Goal: Task Accomplishment & Management: Manage account settings

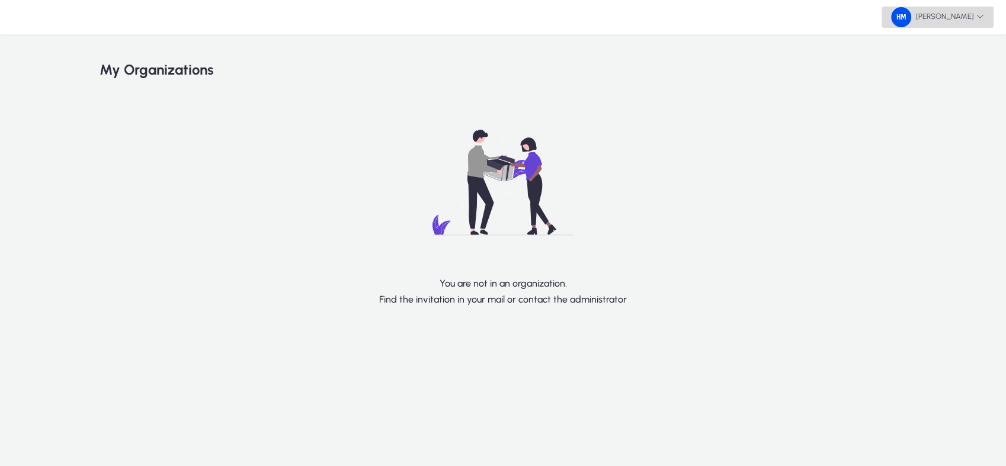
click at [943, 26] on span "[PERSON_NAME]" at bounding box center [937, 17] width 93 height 20
click at [953, 73] on span "Logout" at bounding box center [959, 70] width 47 height 11
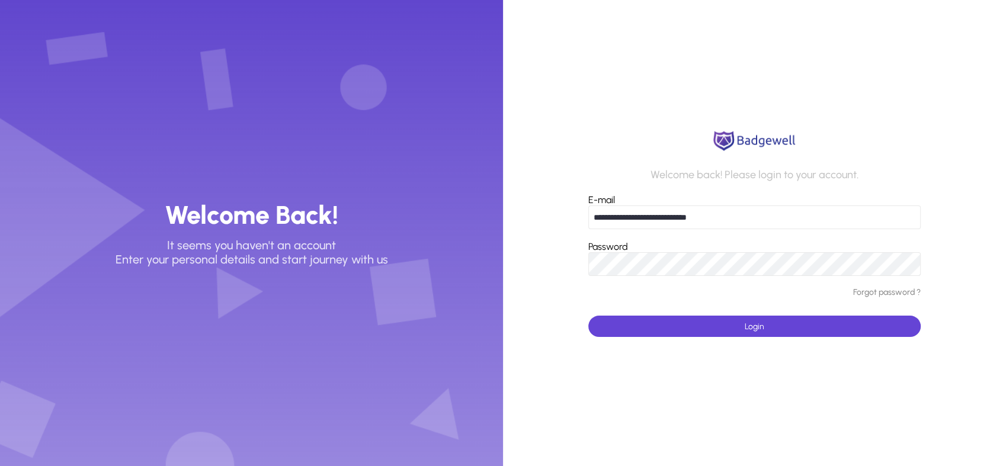
click at [669, 216] on input "**********" at bounding box center [754, 217] width 332 height 24
type input "**********"
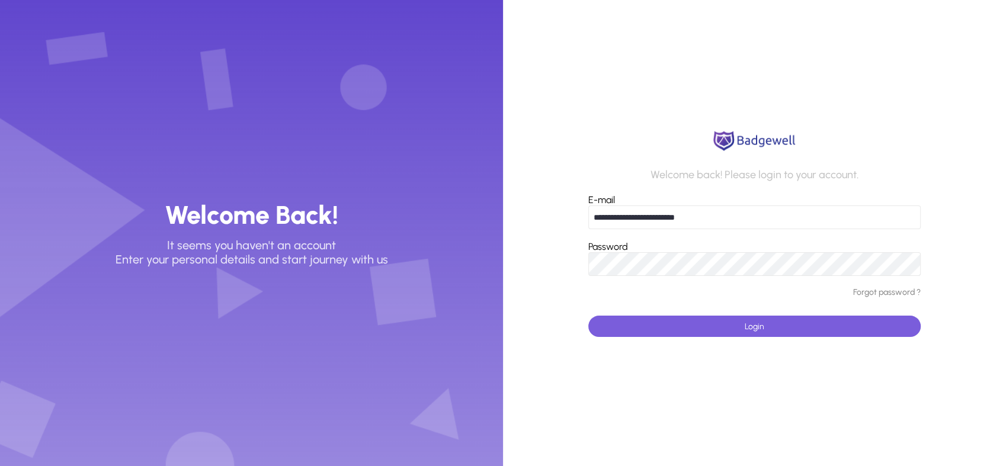
click at [667, 335] on span "submit" at bounding box center [754, 326] width 332 height 28
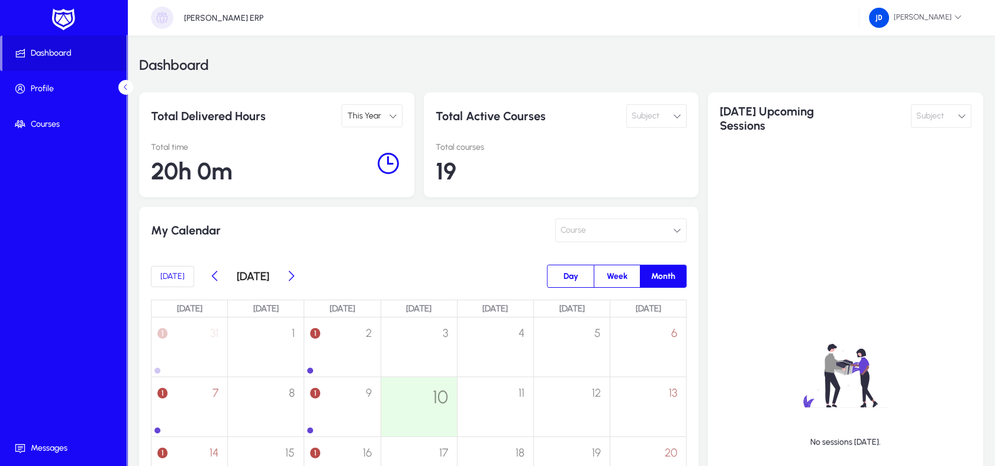
click at [379, 111] on span "This Year" at bounding box center [364, 116] width 34 height 10
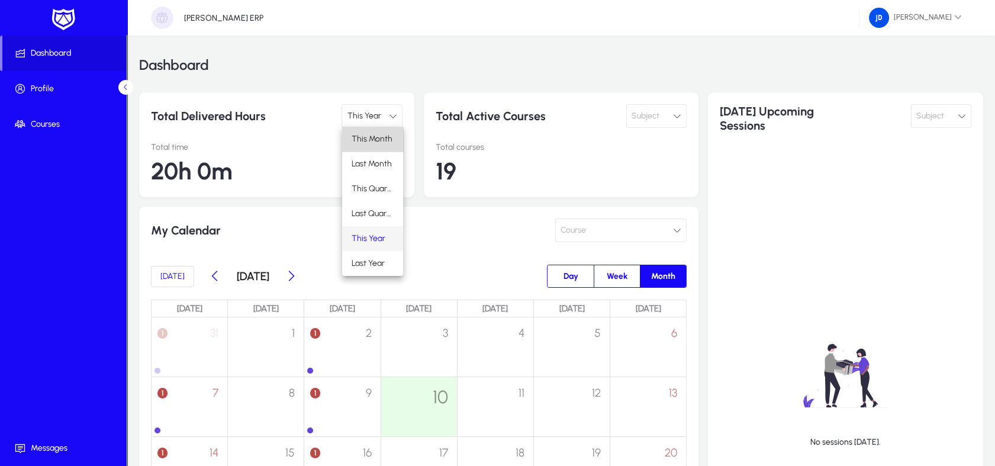
click at [381, 134] on span "This Month" at bounding box center [372, 139] width 41 height 14
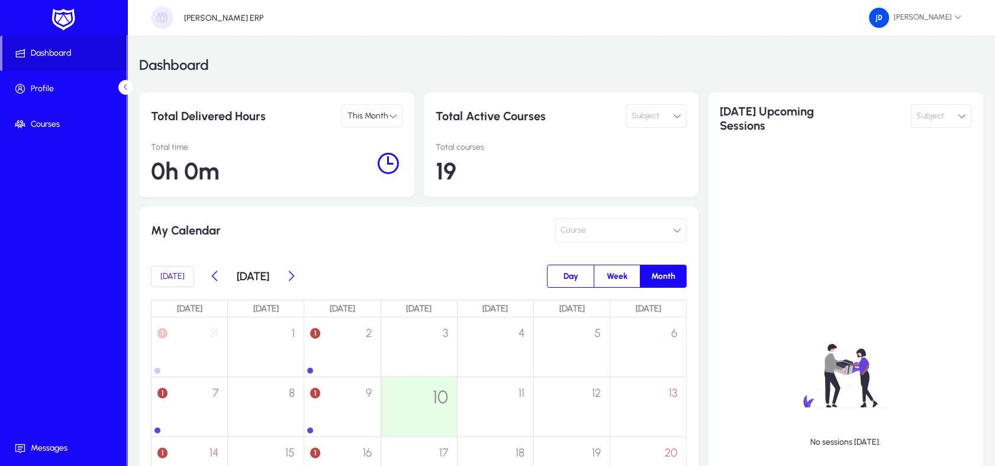
click at [667, 117] on button "Subject" at bounding box center [657, 116] width 60 height 24
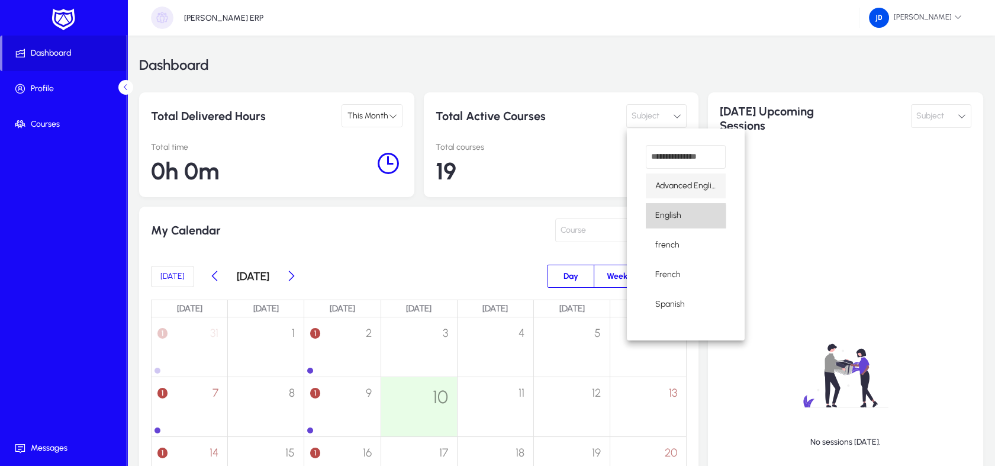
click at [675, 217] on span "English" at bounding box center [669, 215] width 26 height 14
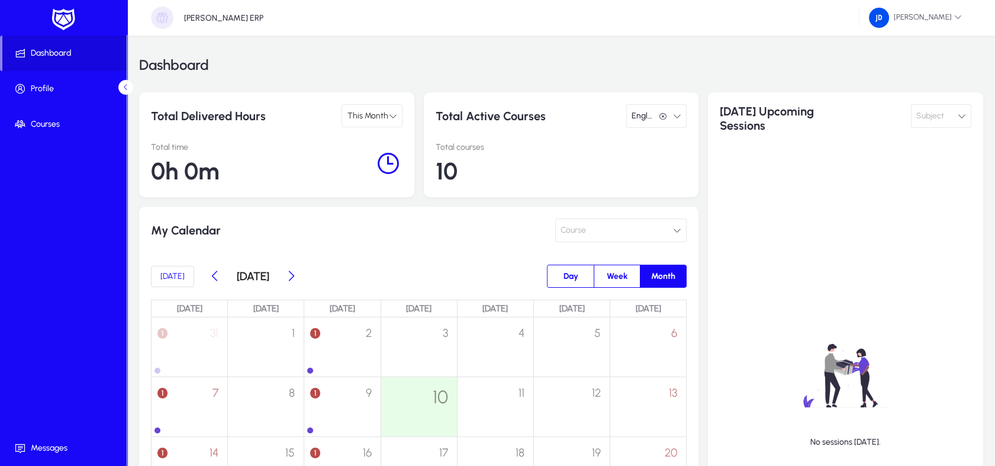
click at [345, 114] on div "This Month" at bounding box center [371, 116] width 59 height 22
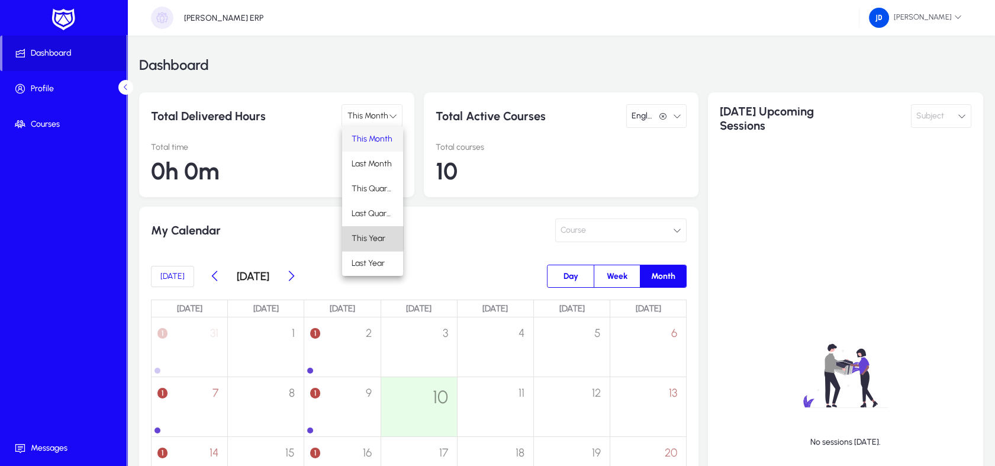
click at [366, 232] on span "This Year" at bounding box center [369, 239] width 34 height 14
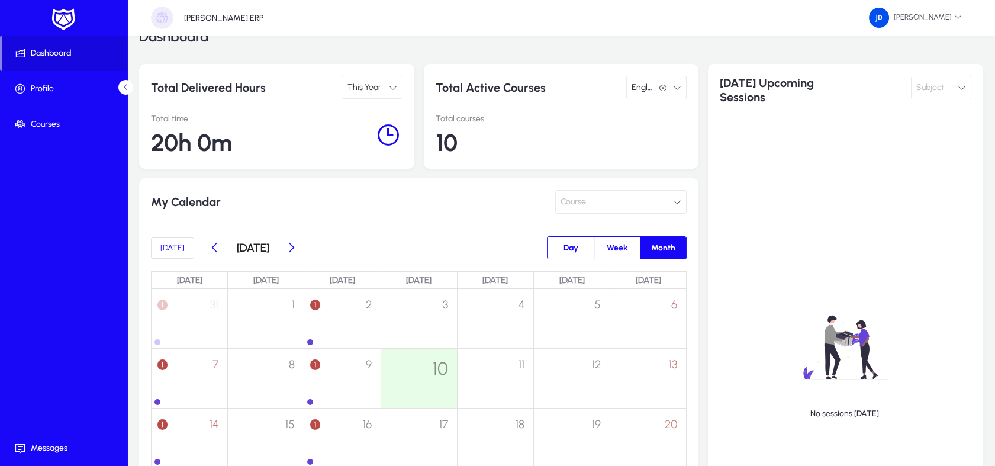
scroll to position [29, 0]
click at [592, 208] on button "Course" at bounding box center [620, 202] width 131 height 24
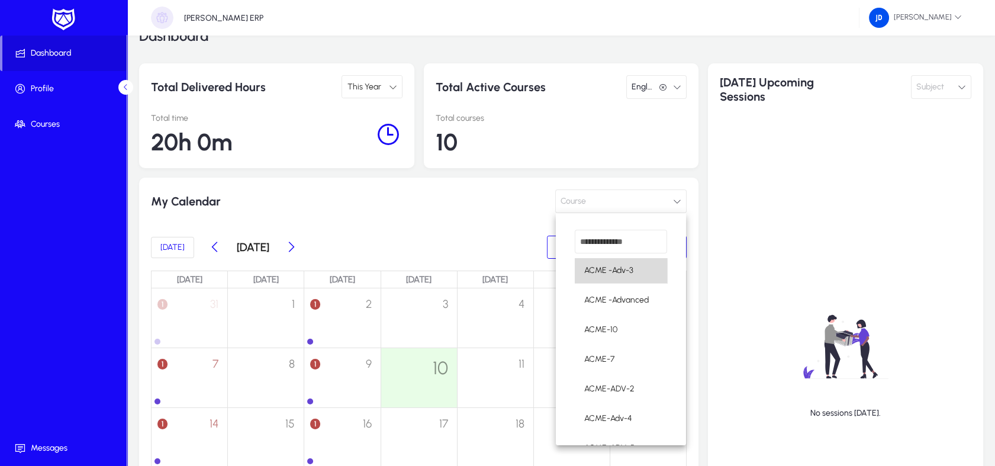
click at [622, 282] on mat-option "ACME -Adv-3" at bounding box center [621, 270] width 93 height 25
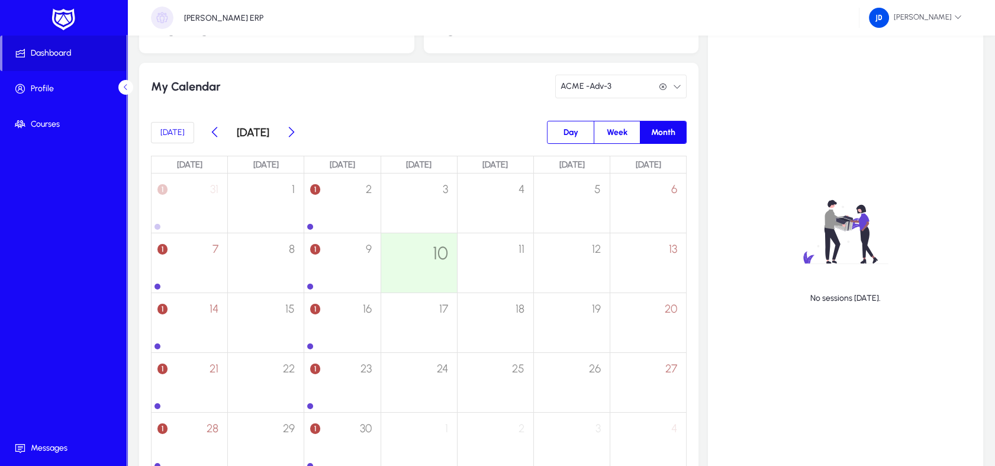
scroll to position [143, 0]
click at [338, 188] on div "1 2" at bounding box center [342, 197] width 76 height 46
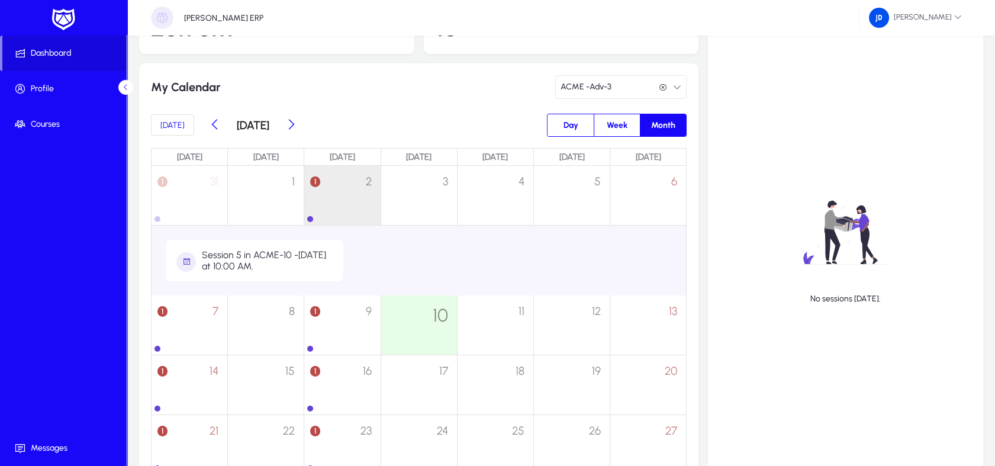
click at [258, 268] on div "Session 5 in ACME-10 - [DATE] at 10:00 AM." at bounding box center [268, 260] width 132 height 23
click at [351, 335] on div "1 9" at bounding box center [342, 319] width 76 height 46
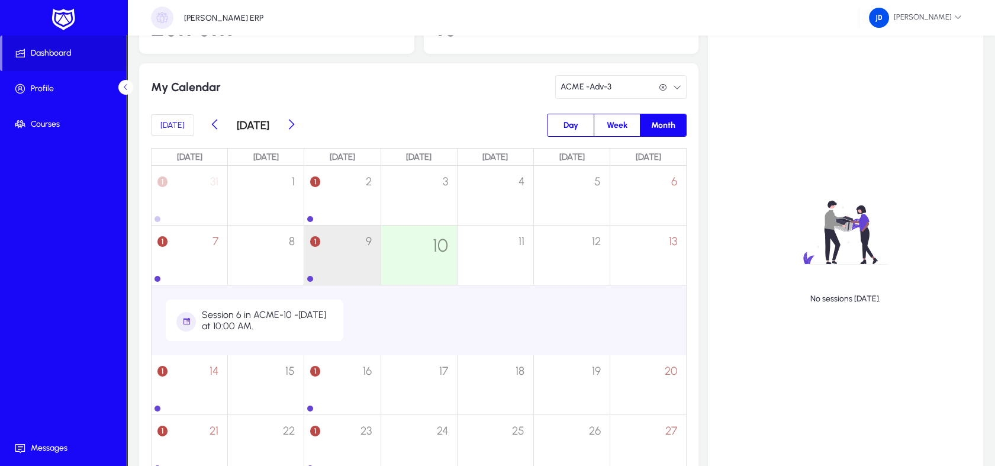
click at [301, 315] on div "Session 6 in ACME-10 - [DATE] at 10:00 AM." at bounding box center [268, 320] width 132 height 23
click at [351, 393] on div "1 16" at bounding box center [342, 378] width 76 height 46
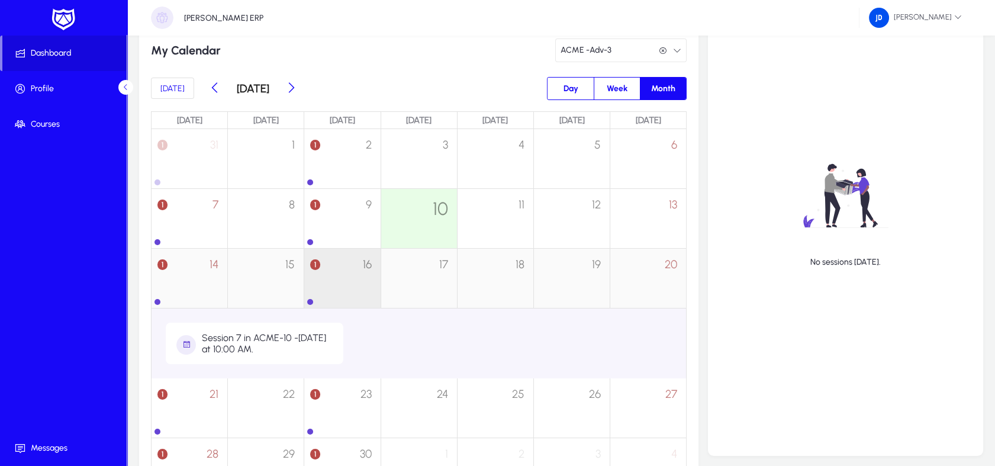
scroll to position [183, 0]
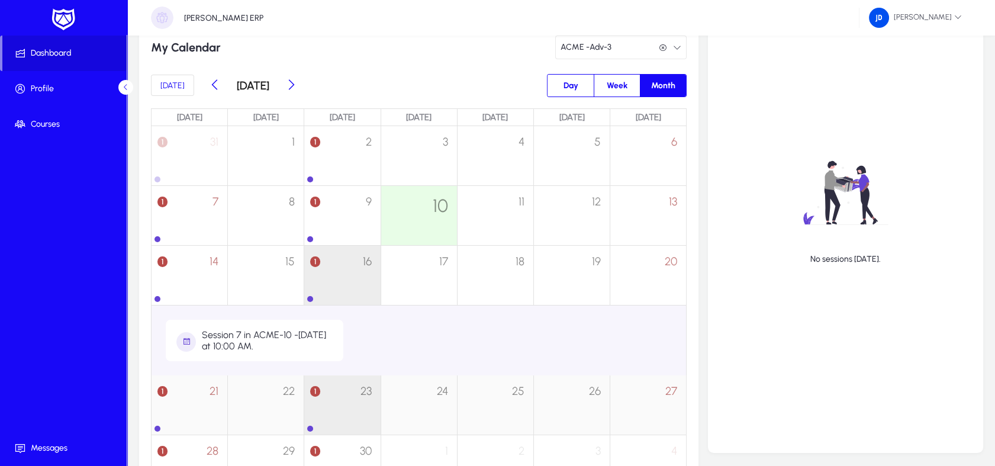
click at [346, 393] on div "1 23" at bounding box center [342, 398] width 76 height 46
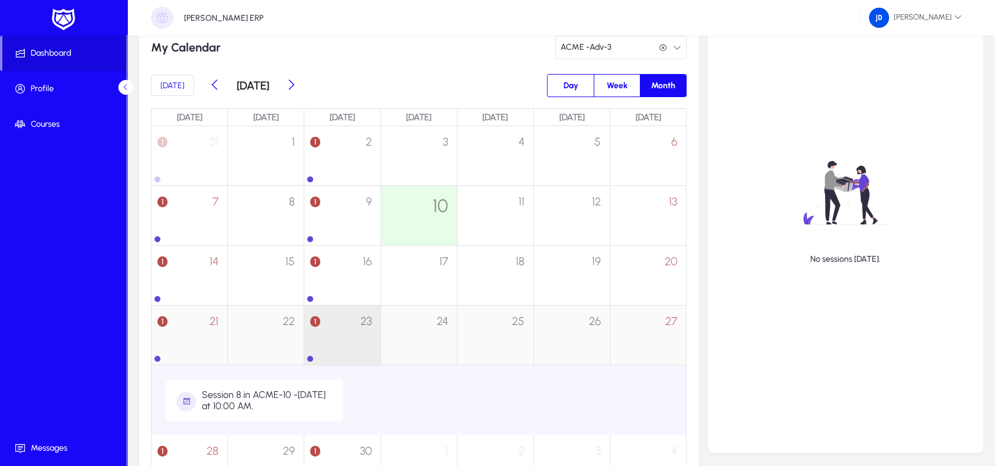
scroll to position [284, 0]
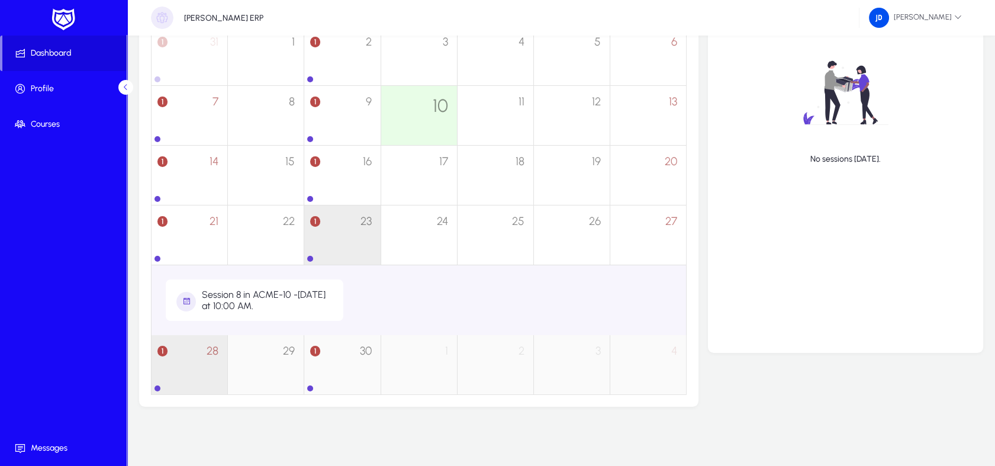
click at [178, 364] on div "1 28" at bounding box center [190, 358] width 76 height 46
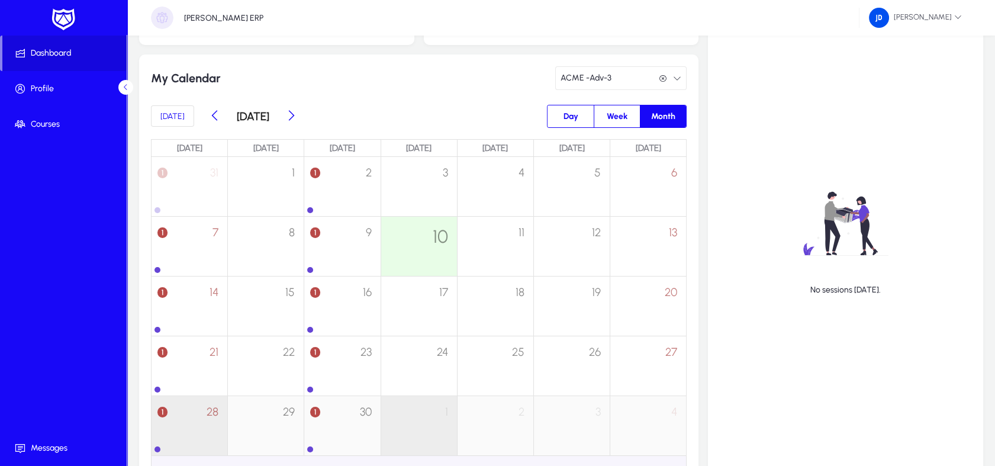
scroll to position [128, 0]
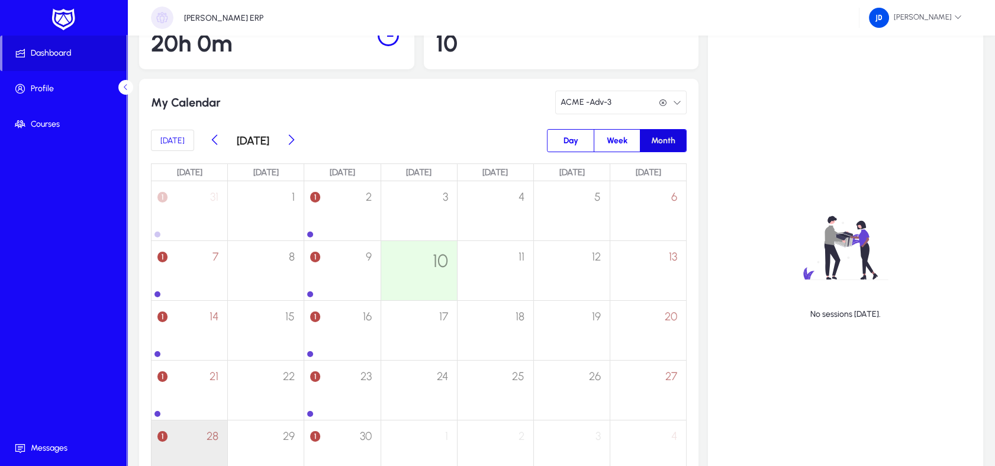
click at [673, 147] on span "Month" at bounding box center [663, 141] width 38 height 22
click at [622, 143] on span "Week" at bounding box center [617, 141] width 35 height 22
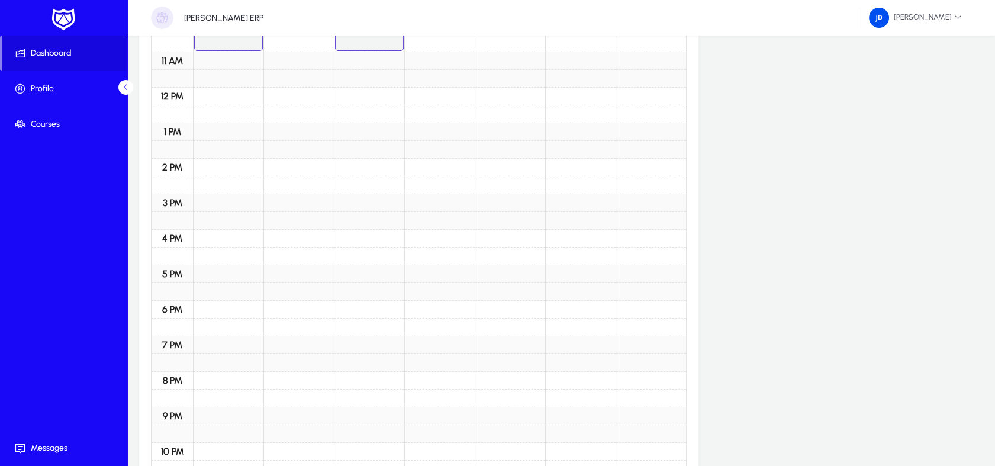
scroll to position [0, 0]
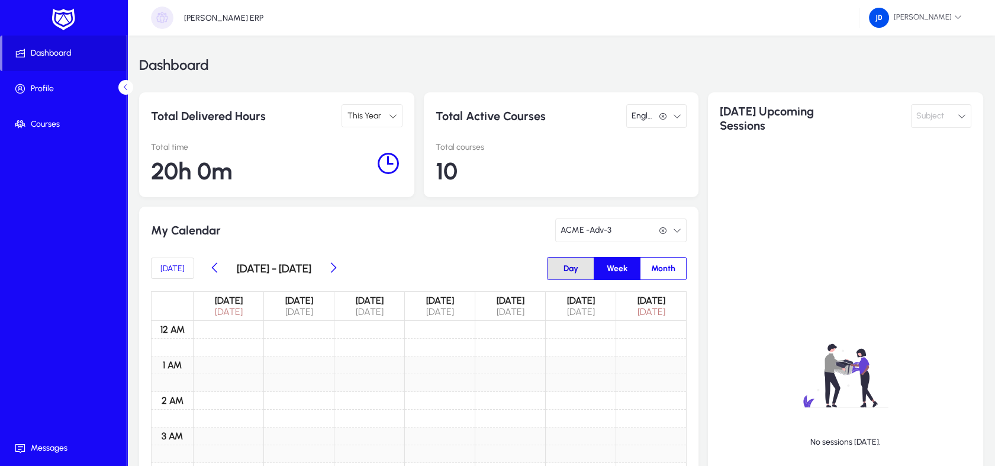
click at [567, 269] on span "Day" at bounding box center [571, 269] width 29 height 22
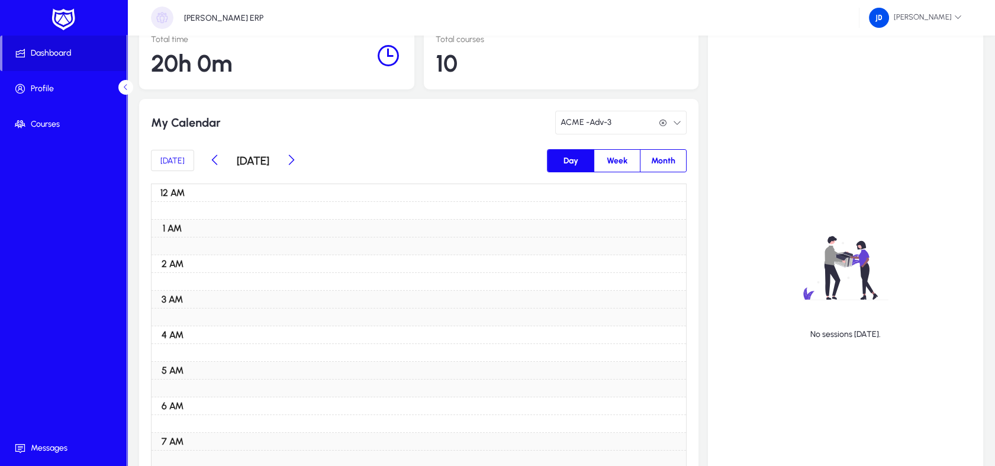
scroll to position [20, 0]
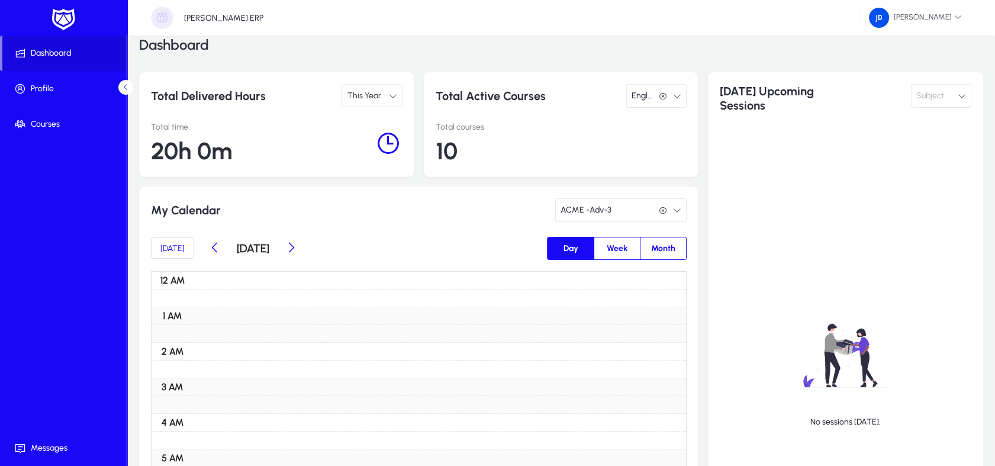
click at [952, 102] on button "Subject" at bounding box center [941, 96] width 60 height 24
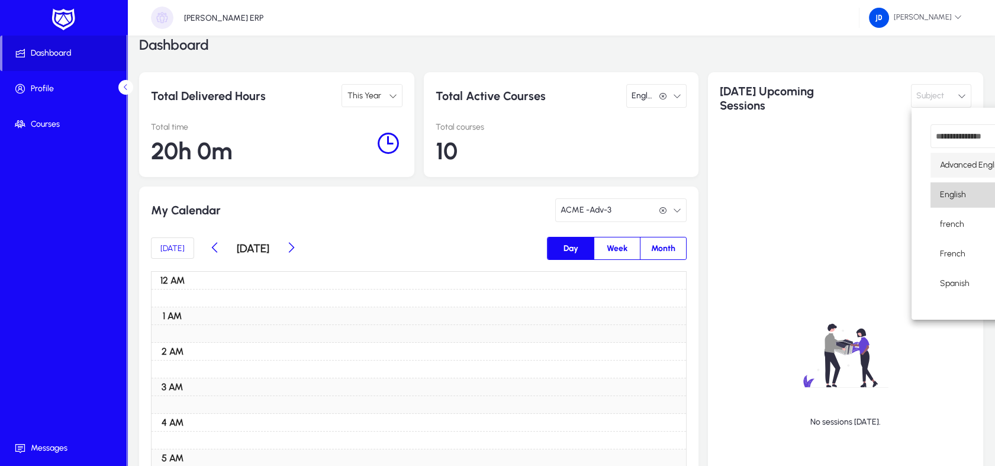
click at [952, 195] on span "English" at bounding box center [953, 195] width 26 height 14
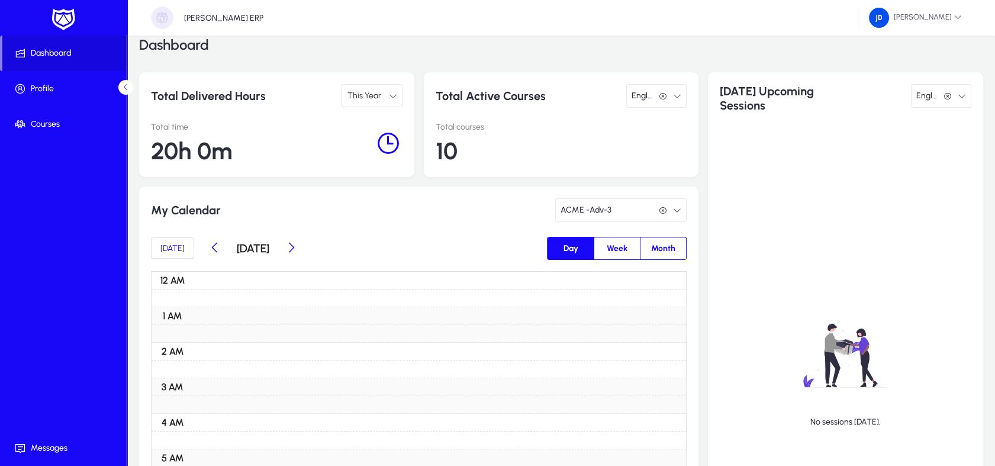
scroll to position [0, 0]
click at [929, 104] on span "English" at bounding box center [928, 96] width 22 height 24
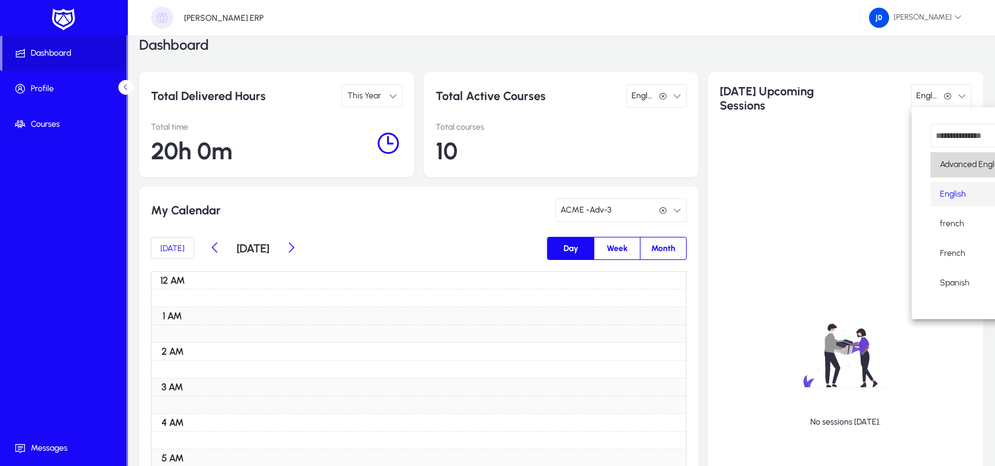
click at [956, 166] on span "Advanced English" at bounding box center [970, 165] width 61 height 14
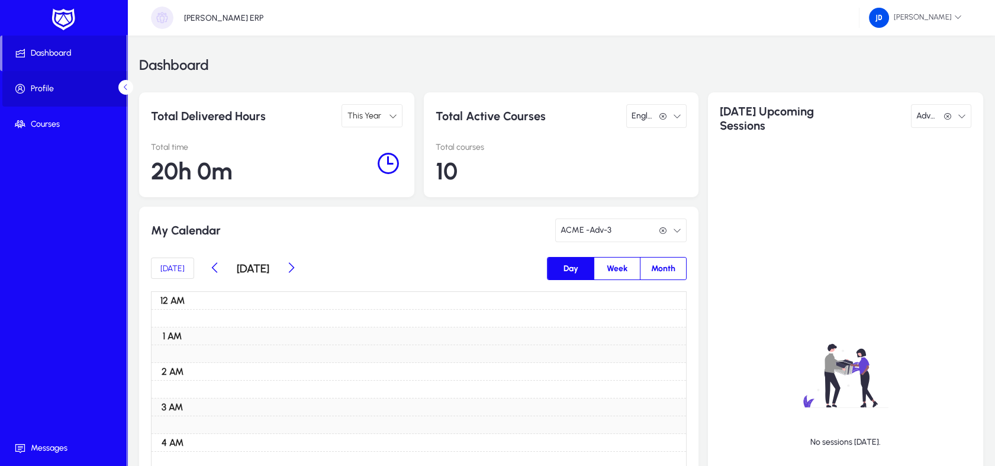
click at [36, 86] on span "Profile" at bounding box center [65, 89] width 127 height 12
